Goal: Task Accomplishment & Management: Complete application form

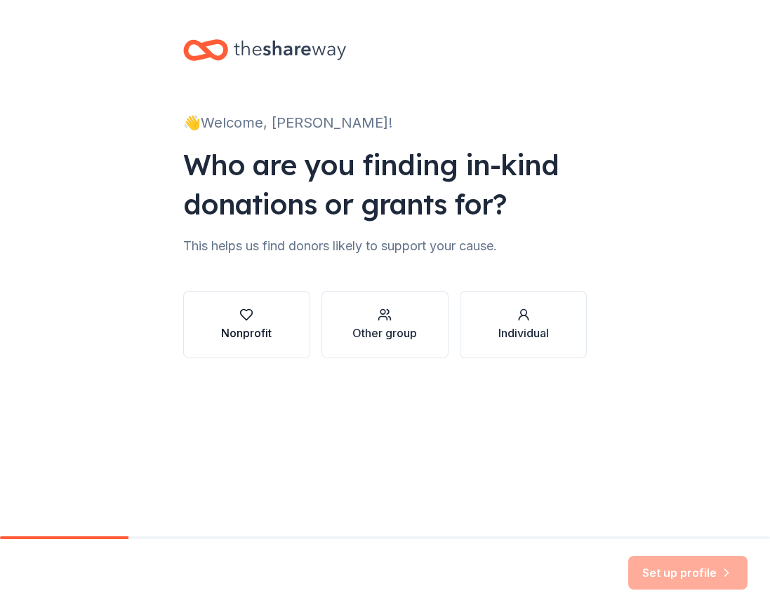
click at [235, 316] on div "button" at bounding box center [246, 315] width 51 height 14
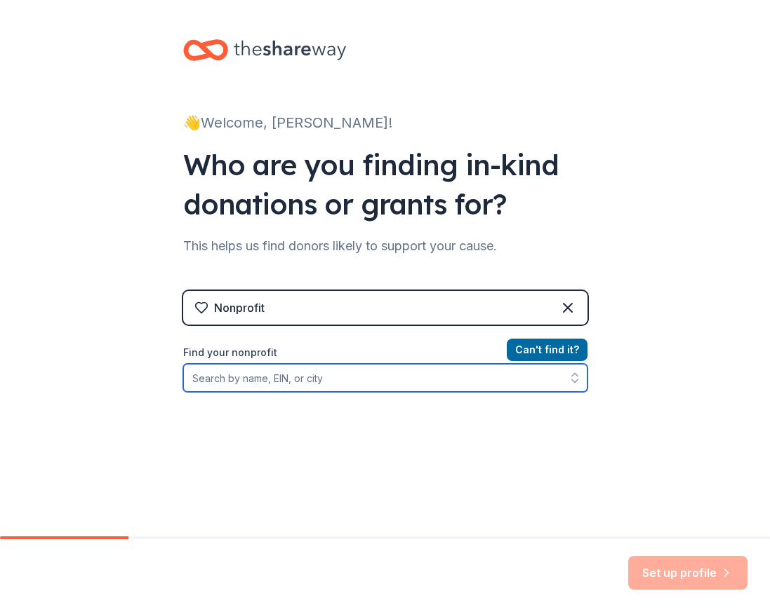
click at [262, 376] on input "Find your nonprofit" at bounding box center [385, 378] width 404 height 28
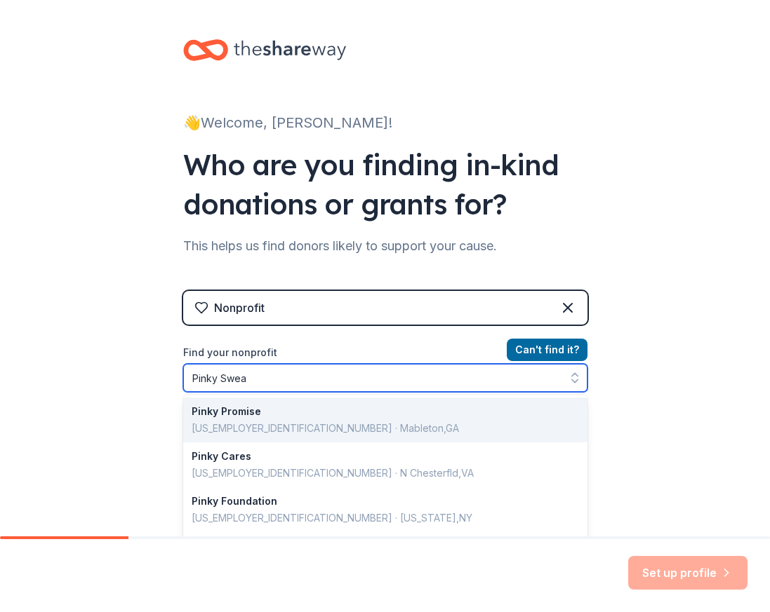
type input "Pinky Swear"
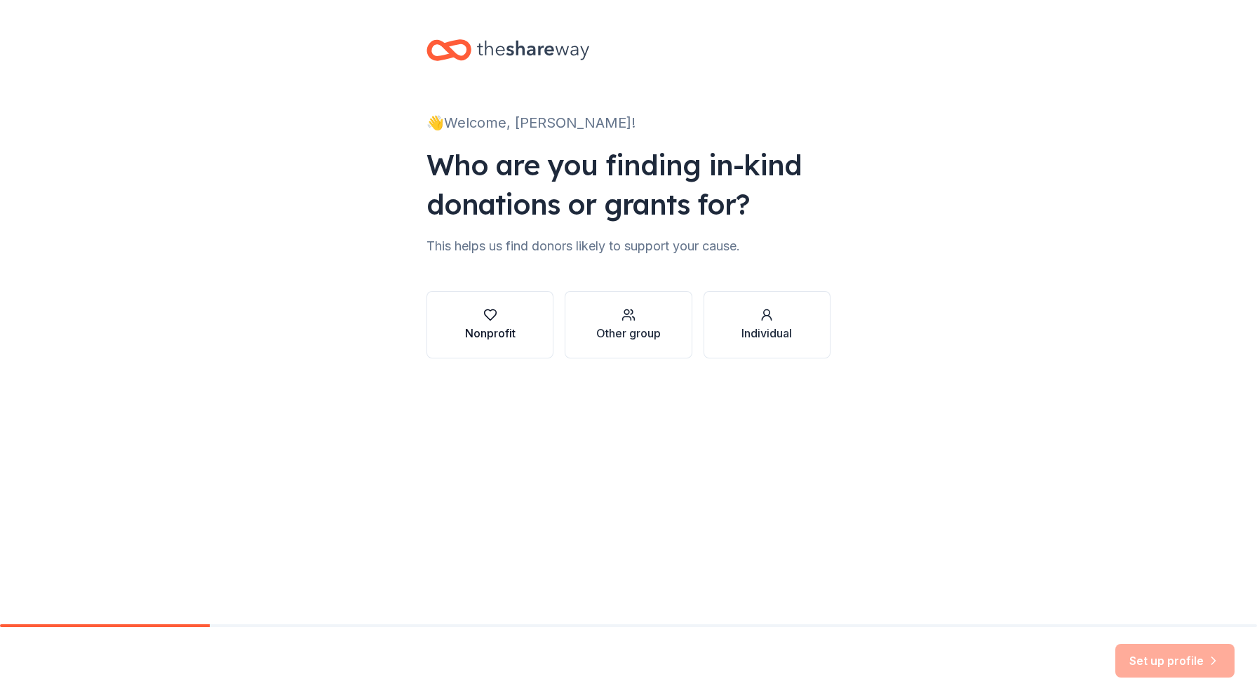
click at [485, 321] on icon "button" at bounding box center [490, 315] width 14 height 14
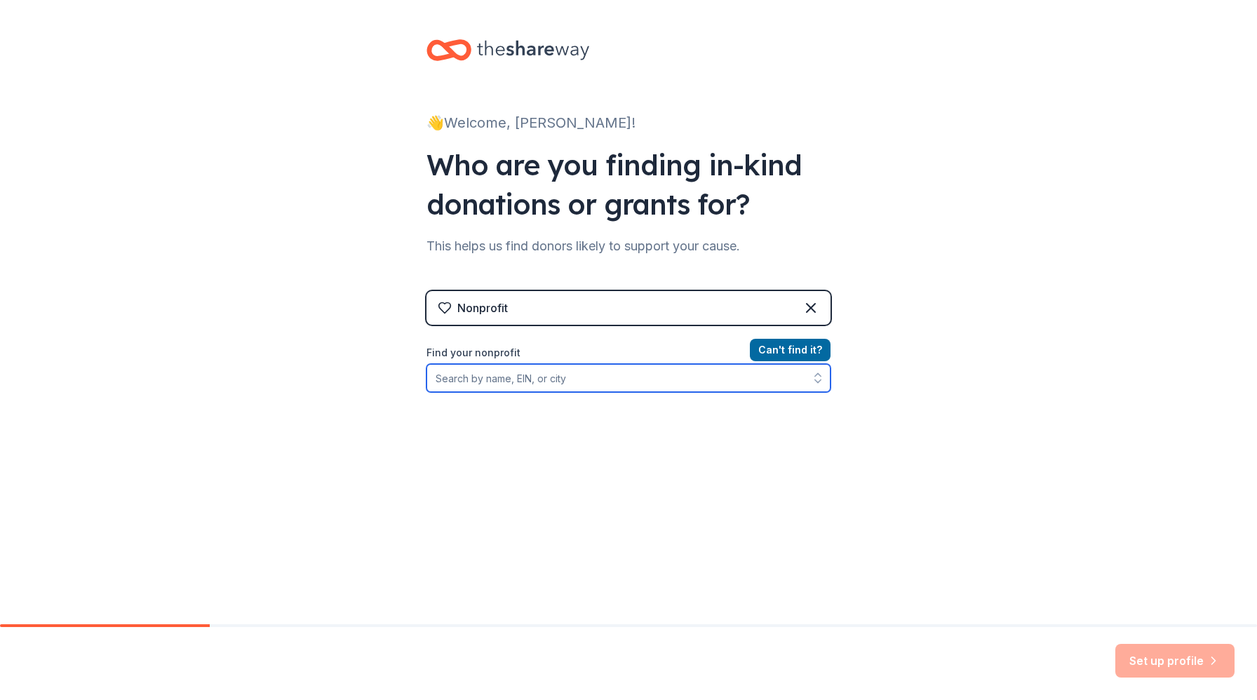
click at [555, 375] on input "Find your nonprofit" at bounding box center [629, 378] width 404 height 28
type input "Pinky Swear"
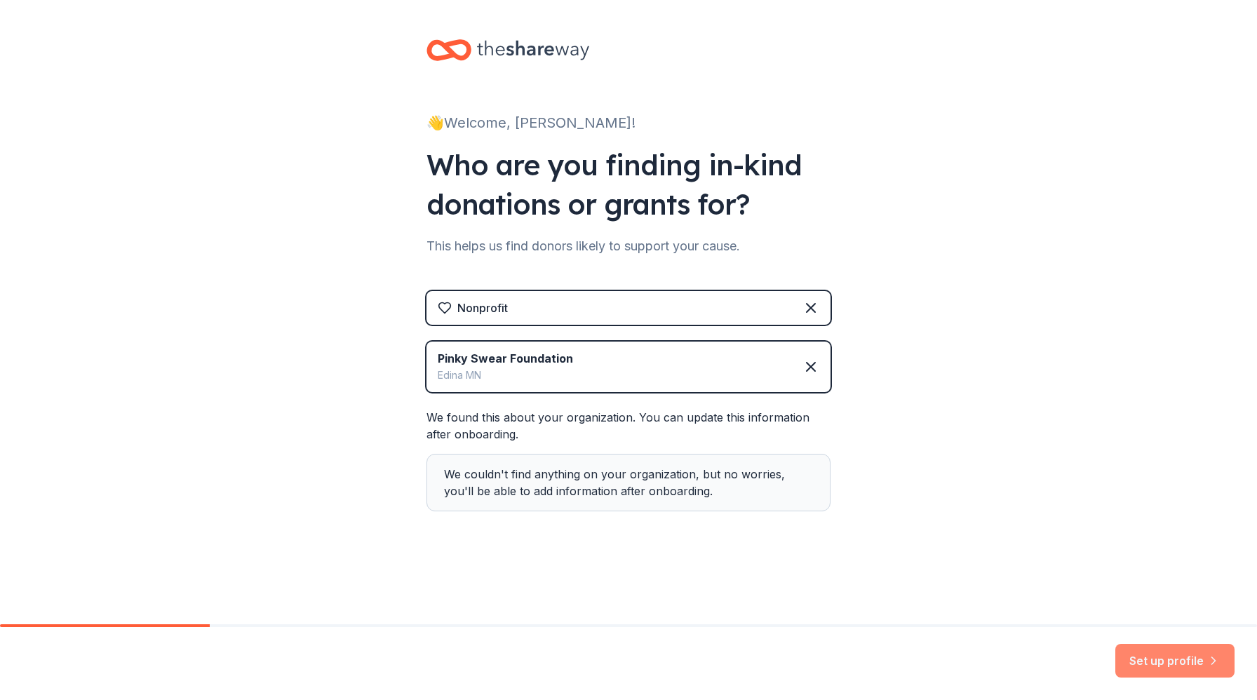
click at [1160, 665] on button "Set up profile" at bounding box center [1174, 661] width 119 height 34
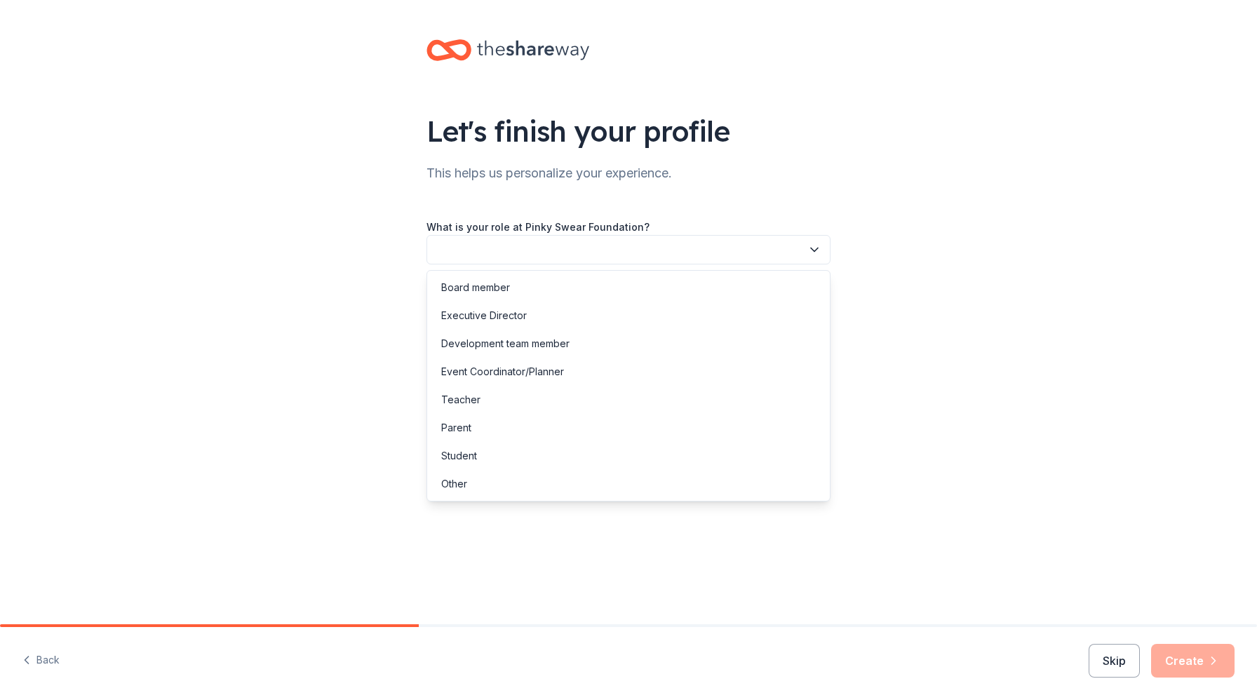
click at [754, 243] on button "button" at bounding box center [629, 249] width 404 height 29
click at [507, 287] on div "Board member" at bounding box center [475, 287] width 69 height 17
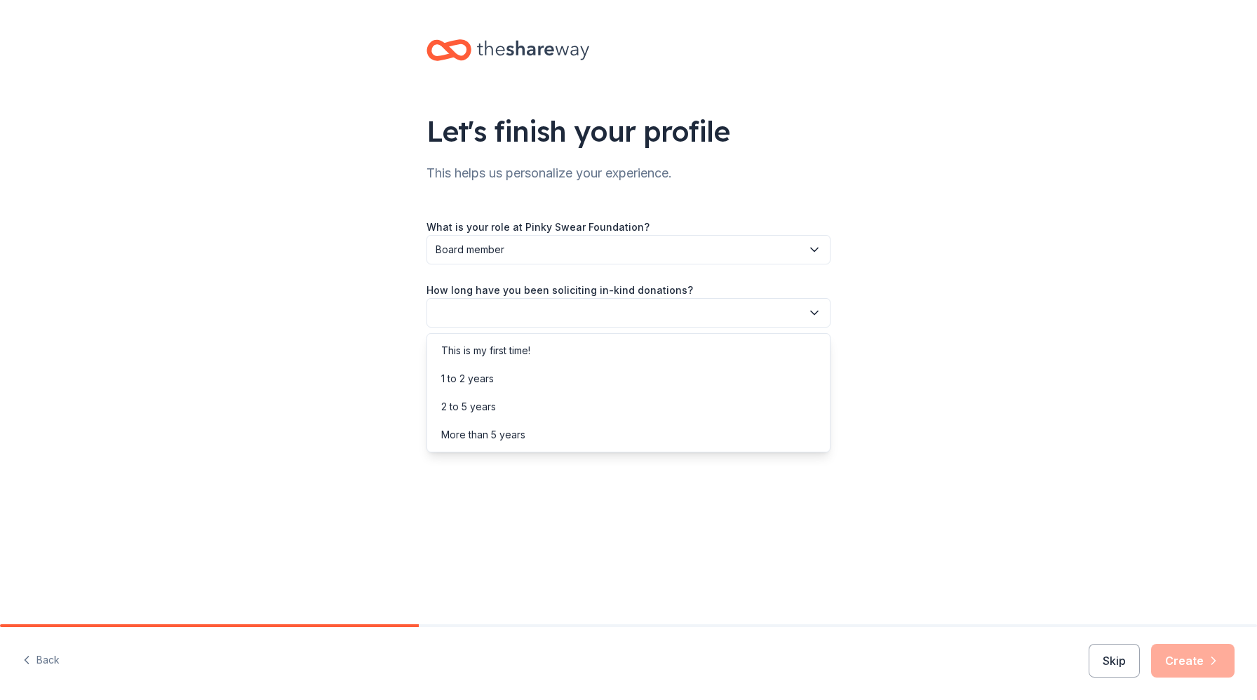
click at [520, 316] on button "button" at bounding box center [629, 312] width 404 height 29
click at [511, 376] on div "1 to 2 years" at bounding box center [628, 379] width 397 height 28
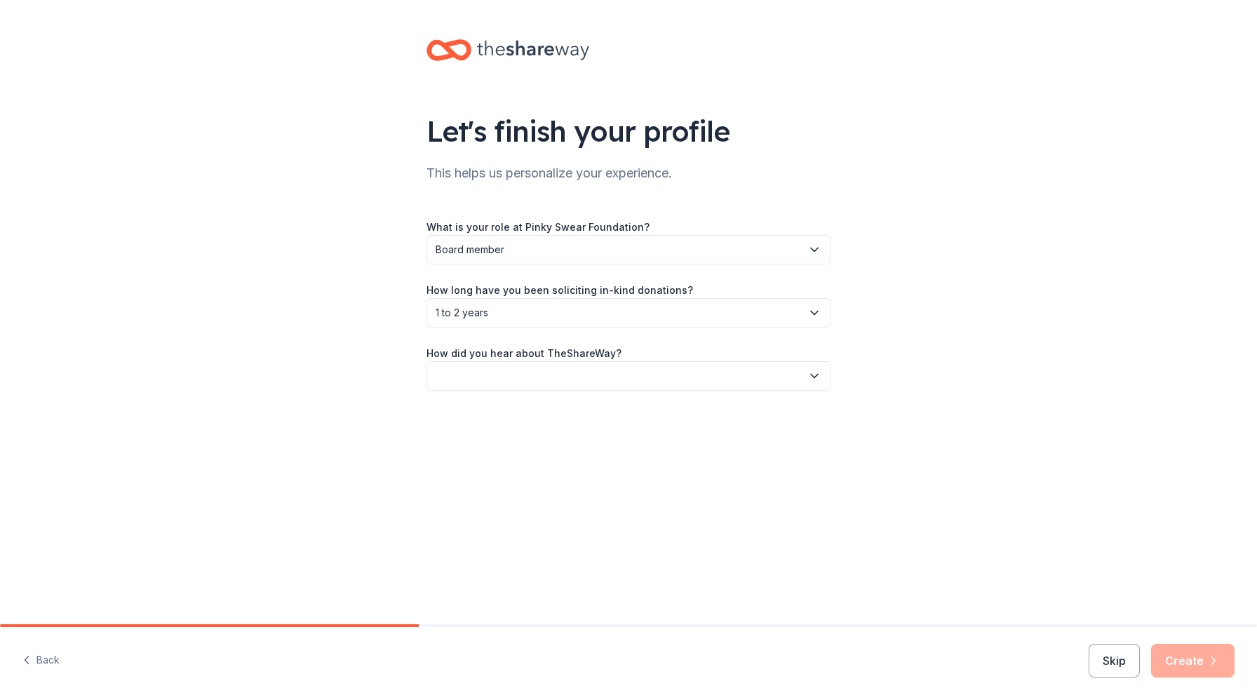
click at [594, 375] on button "button" at bounding box center [629, 375] width 404 height 29
click at [497, 438] on div "Online search" at bounding box center [473, 442] width 64 height 17
click at [536, 243] on span "Board member" at bounding box center [619, 249] width 366 height 17
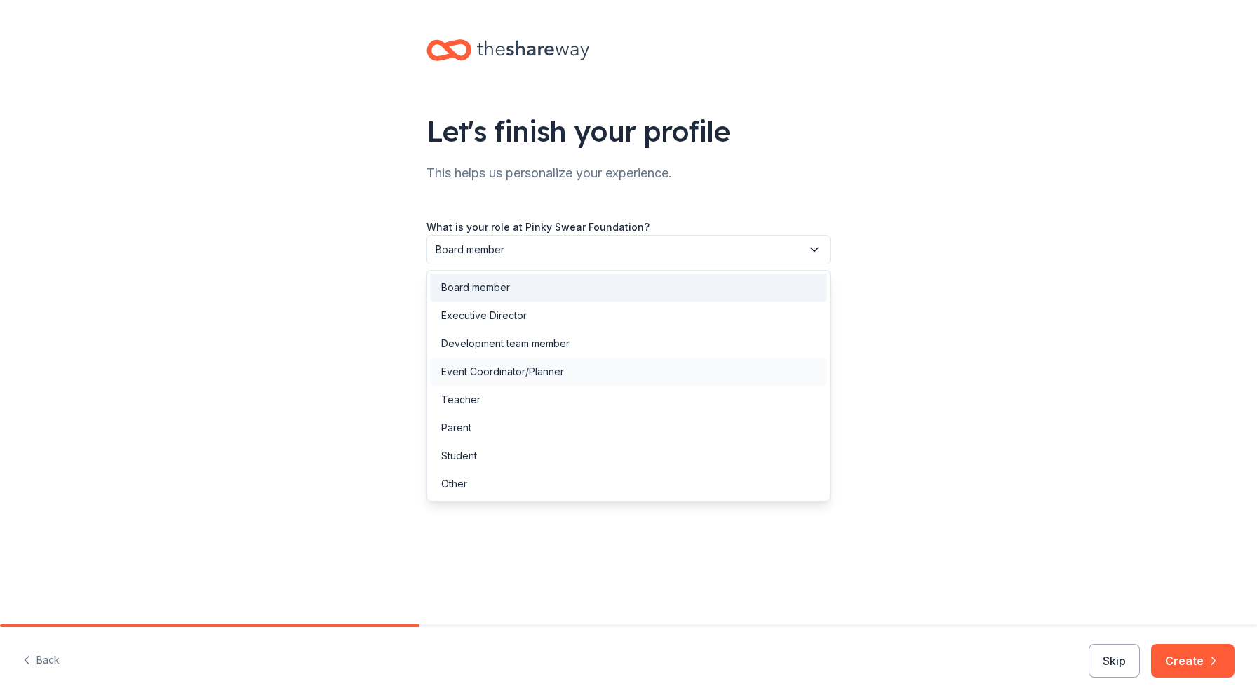
click at [532, 377] on div "Event Coordinator/Planner" at bounding box center [502, 371] width 123 height 17
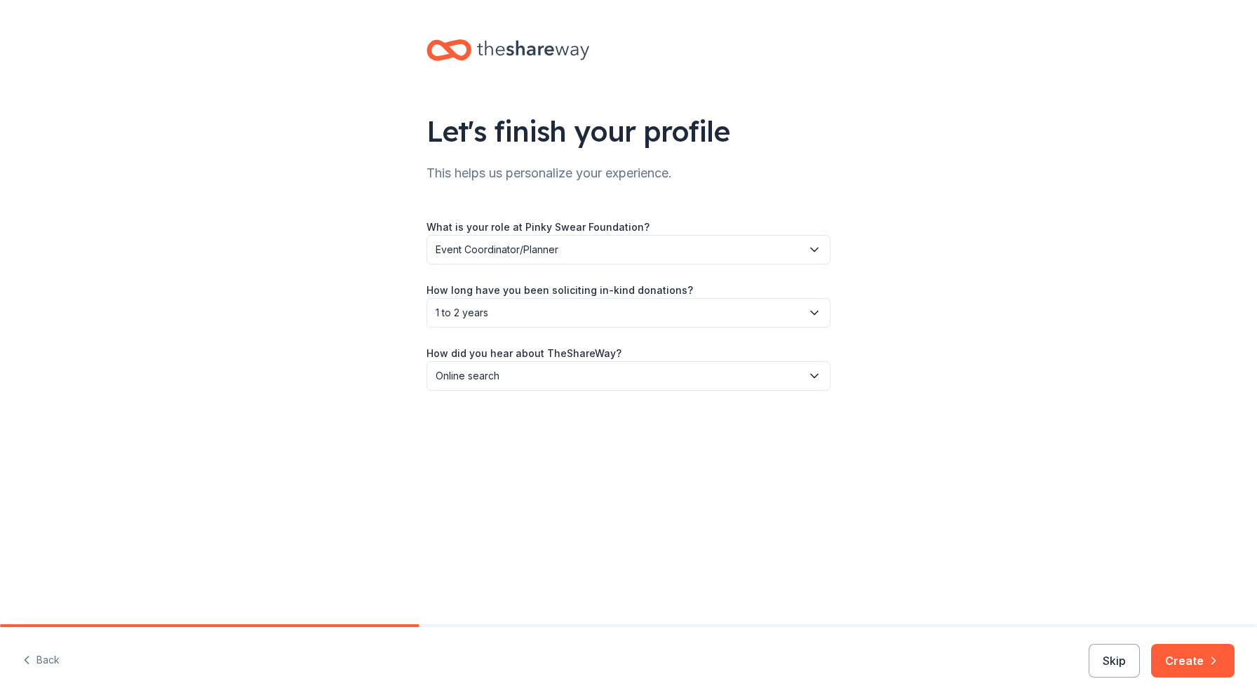
click at [272, 223] on div "Let's finish your profile This helps us personalize your experience. What is yo…" at bounding box center [628, 229] width 1257 height 458
click at [623, 251] on span "Event Coordinator/Planner" at bounding box center [619, 249] width 366 height 17
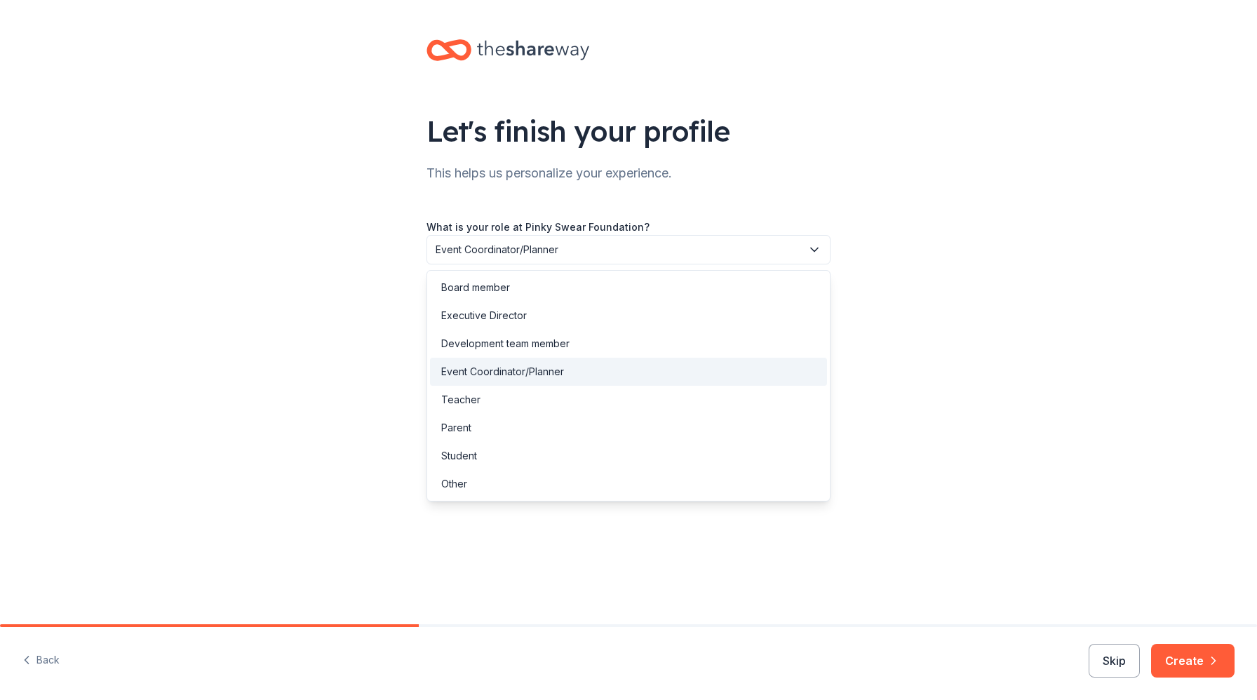
click at [683, 208] on div "What is your role at Pinky Swear Foundation? Event Coordinator/Planner How long…" at bounding box center [629, 293] width 404 height 195
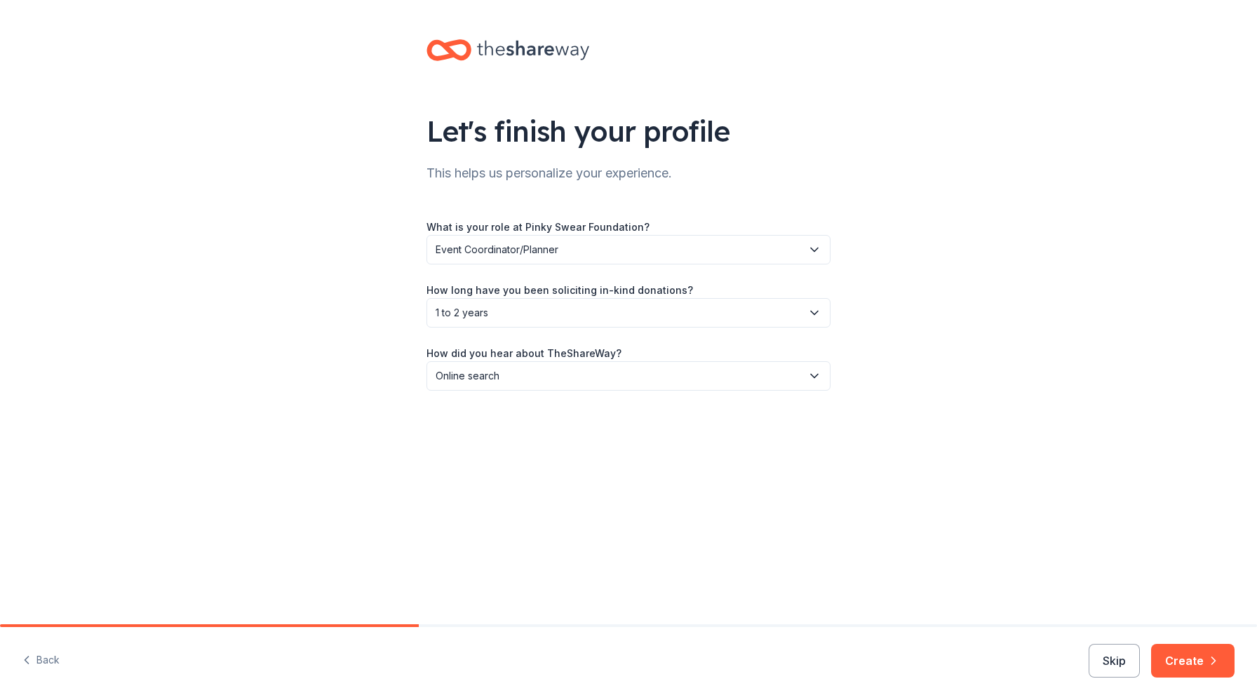
click at [593, 248] on span "Event Coordinator/Planner" at bounding box center [619, 249] width 366 height 17
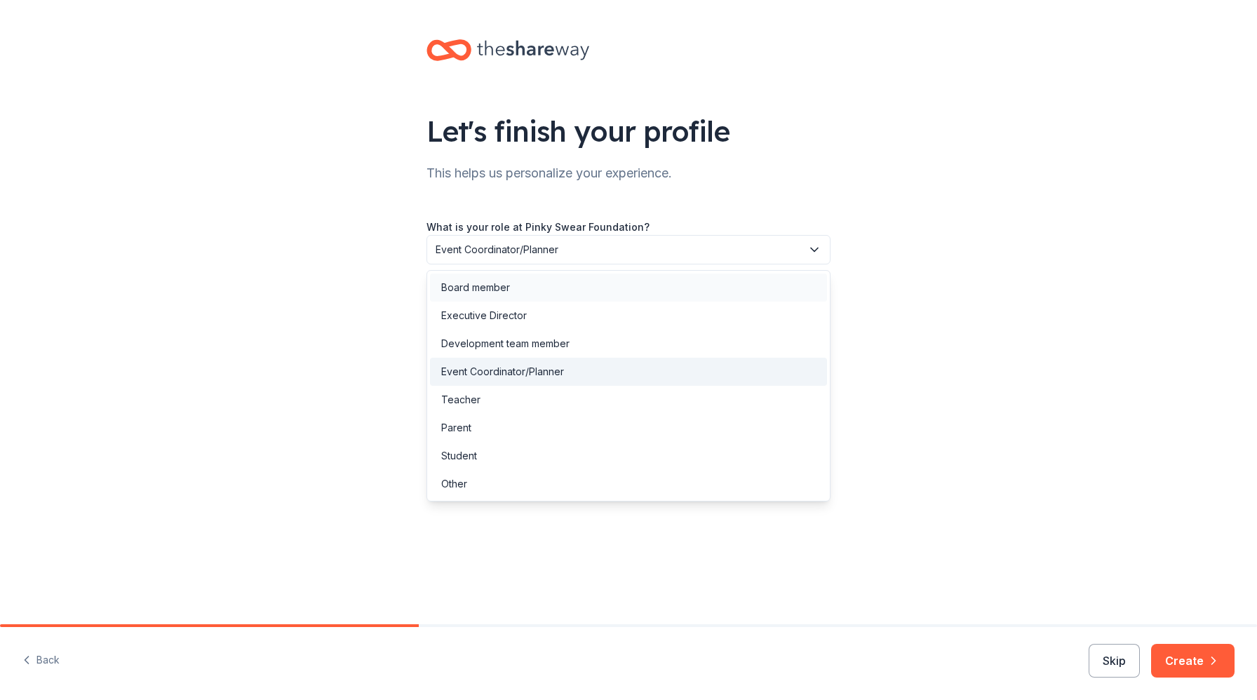
click at [558, 281] on div "Board member" at bounding box center [628, 288] width 397 height 28
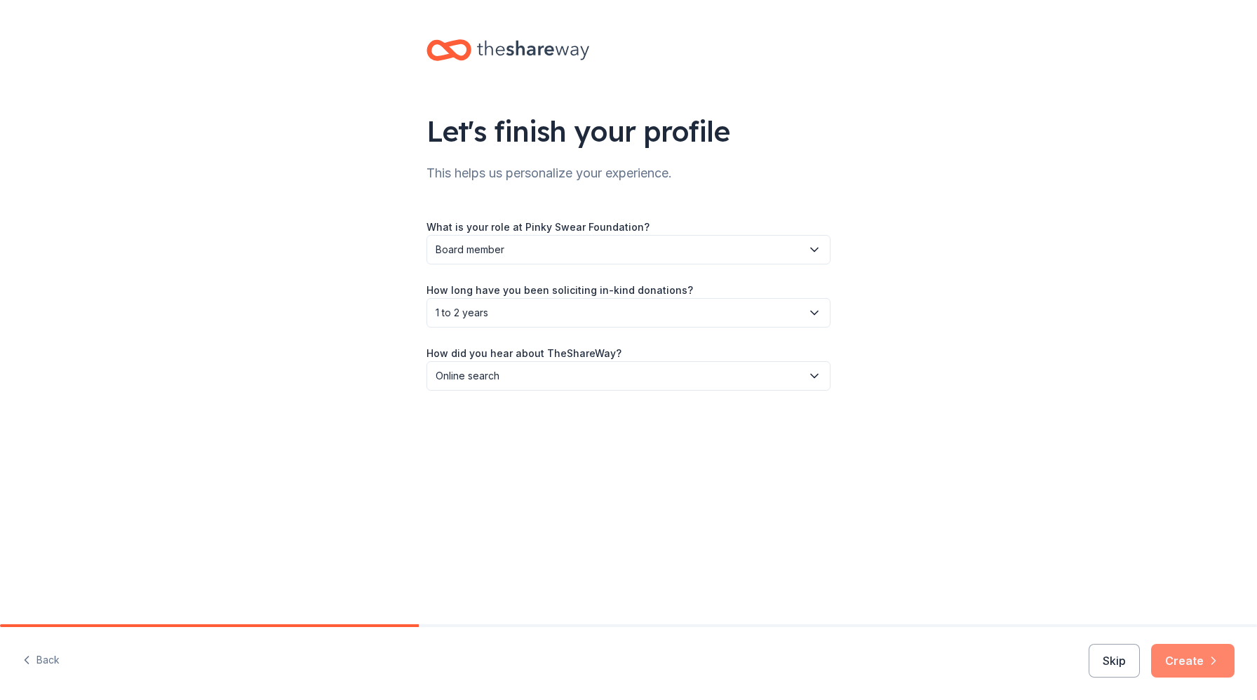
click at [1170, 655] on button "Create" at bounding box center [1192, 661] width 83 height 34
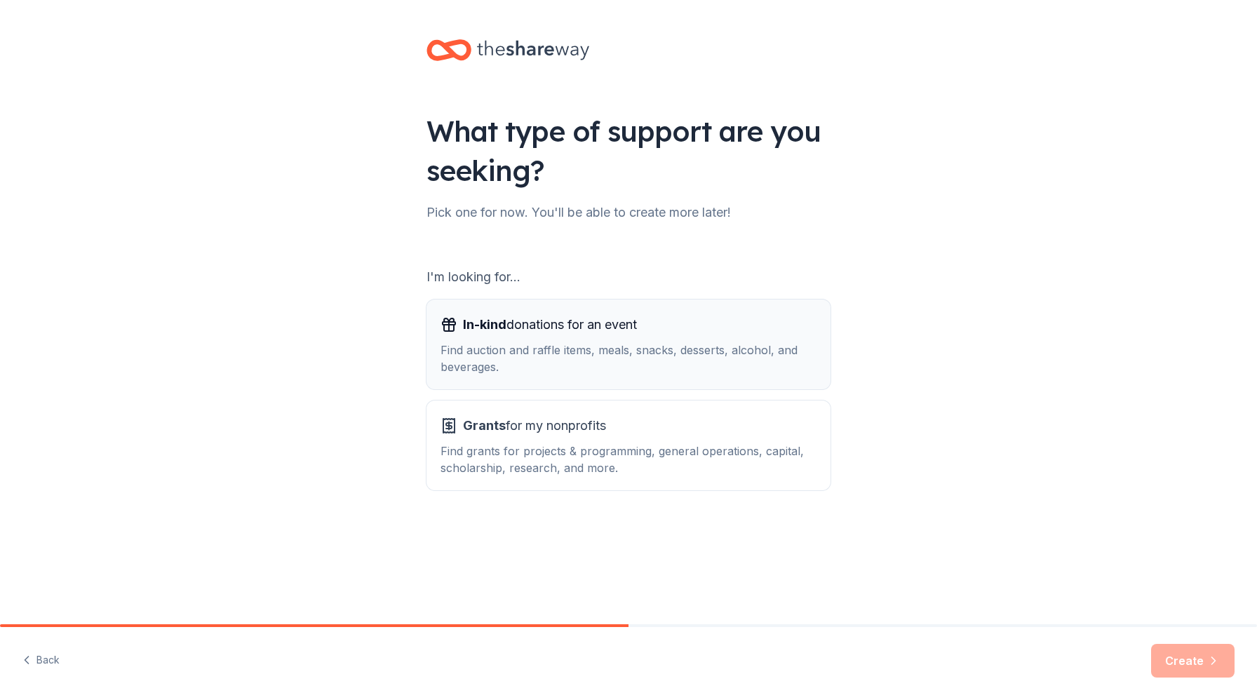
click at [602, 328] on span "In-kind donations for an event" at bounding box center [550, 325] width 174 height 22
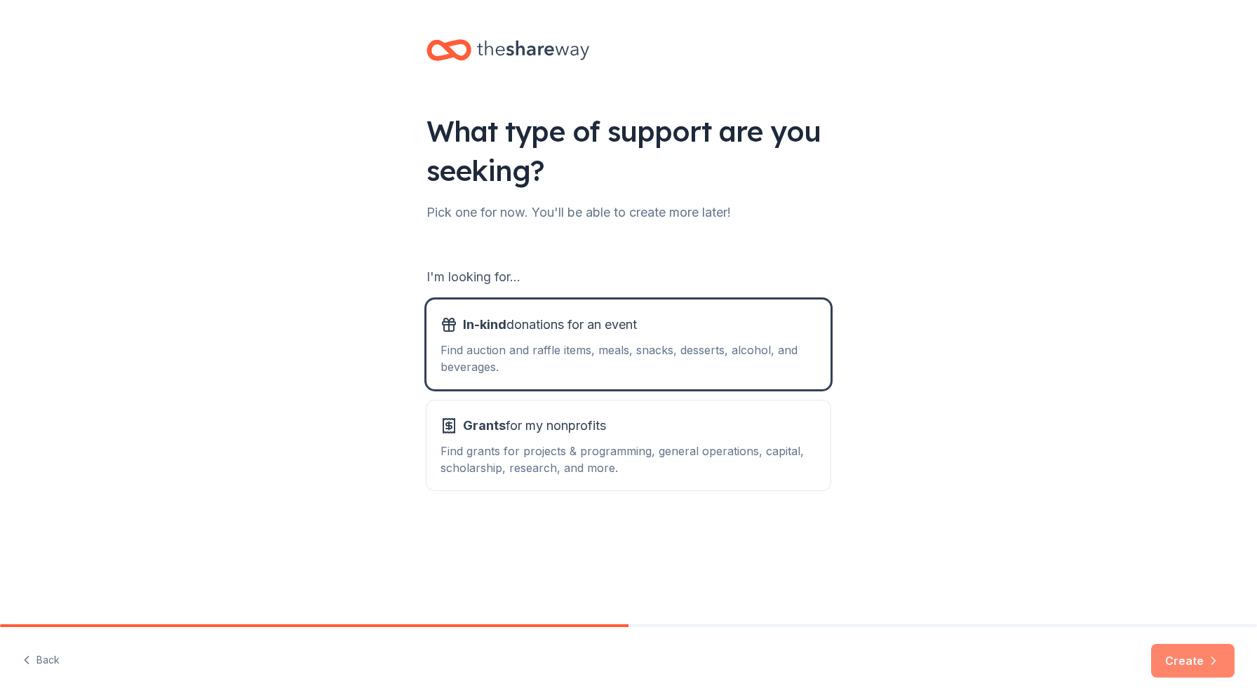
click at [1190, 666] on button "Create" at bounding box center [1192, 661] width 83 height 34
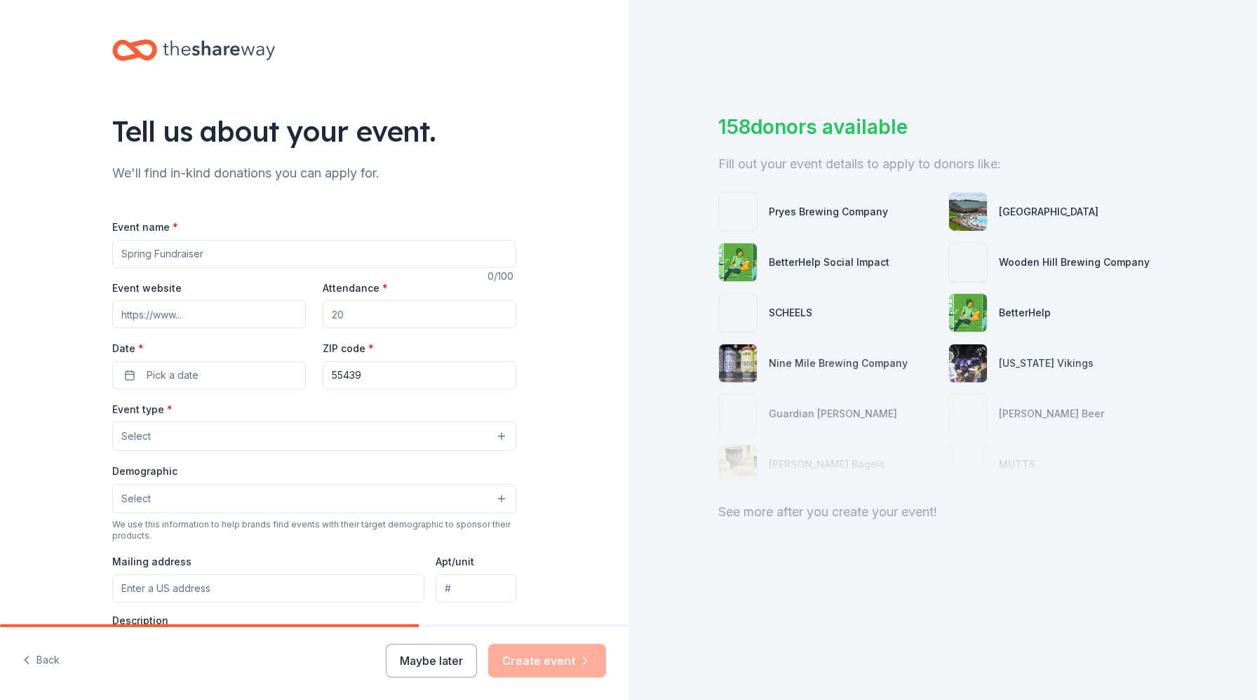
click at [326, 254] on input "Event name *" at bounding box center [314, 254] width 404 height 28
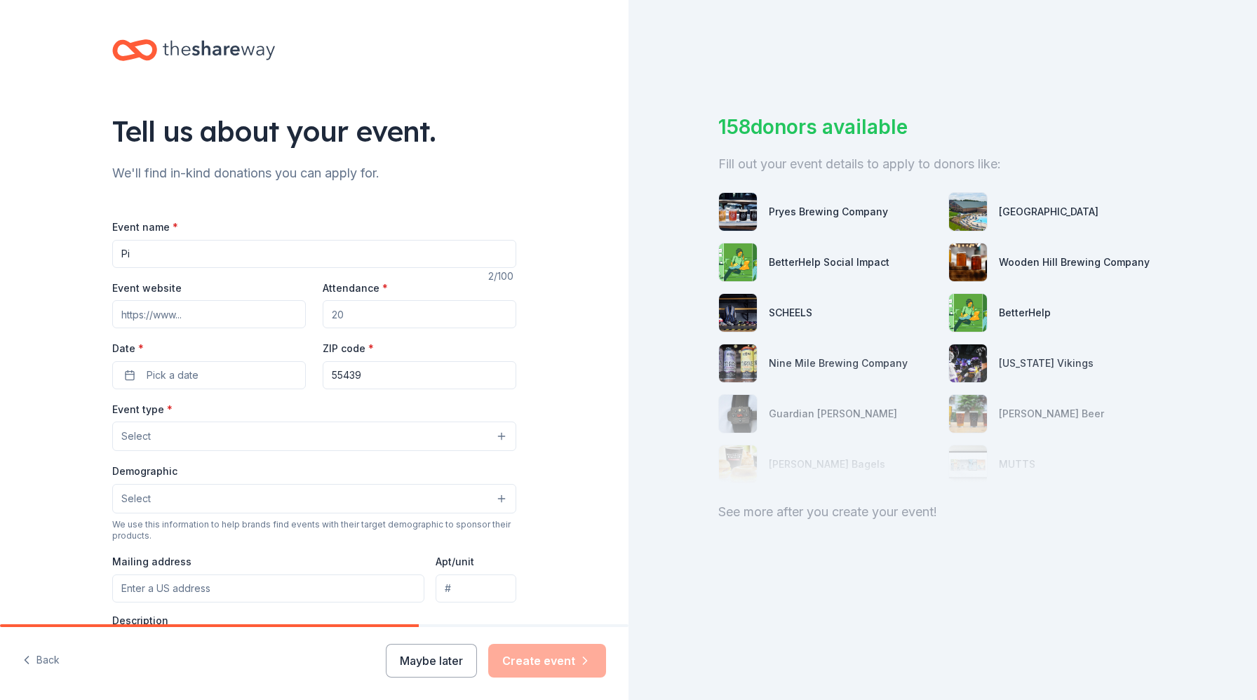
type input "P"
click at [136, 249] on input "Cornhole Tournament" at bounding box center [314, 254] width 404 height 28
type input "Cornhole Tournament"
